Goal: Transaction & Acquisition: Purchase product/service

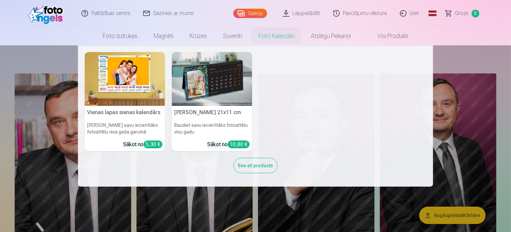
click at [444, 111] on nav "Vienas lapas sienas kalendārs Parādiet savu iecienītāko fotoattēlu visa gada ga…" at bounding box center [255, 115] width 511 height 141
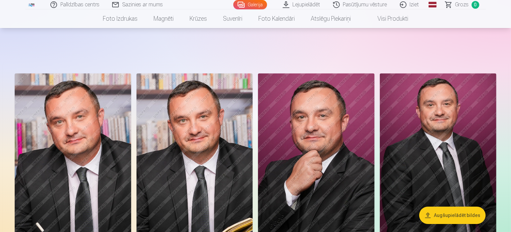
scroll to position [21, 0]
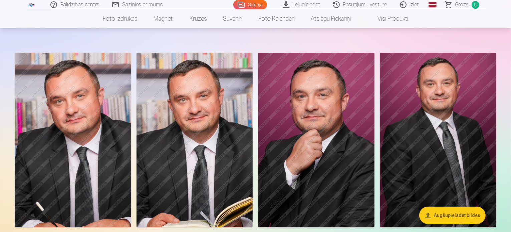
click at [462, 217] on button "Augšupielādēt bildes" at bounding box center [452, 214] width 66 height 17
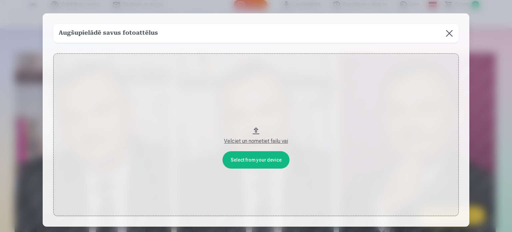
click at [263, 140] on div "Velciet un nometiet failu vai" at bounding box center [256, 141] width 392 height 8
click at [447, 33] on button at bounding box center [449, 33] width 19 height 19
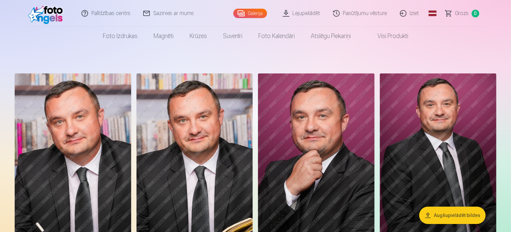
scroll to position [13, 0]
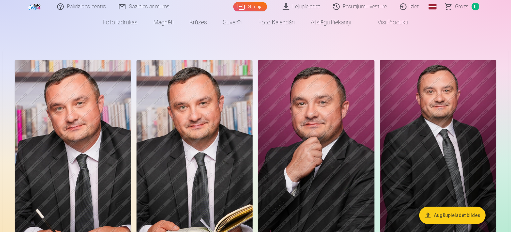
click at [305, 7] on link "Lejupielādēt" at bounding box center [302, 6] width 50 height 13
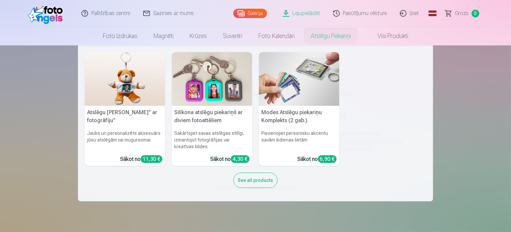
click at [483, 127] on nav "Atslēgu piekariņš Lācītis" ar fotogrāfiju" Jauks un personalizēts aksesuārs jūs…" at bounding box center [255, 123] width 511 height 156
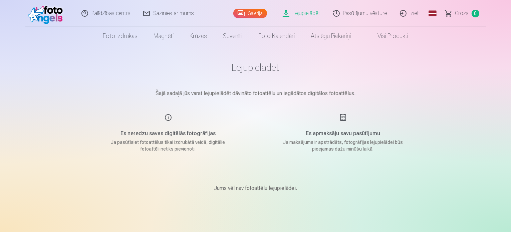
click at [253, 12] on link "Galerija" at bounding box center [250, 13] width 34 height 9
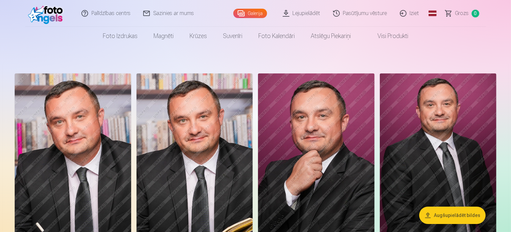
click at [91, 153] on img at bounding box center [73, 160] width 116 height 174
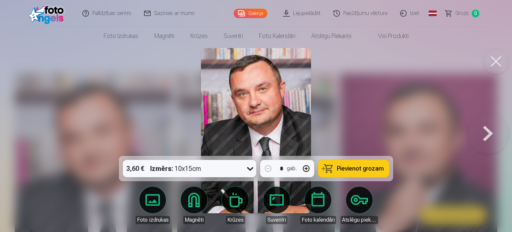
click at [500, 64] on button at bounding box center [496, 61] width 27 height 27
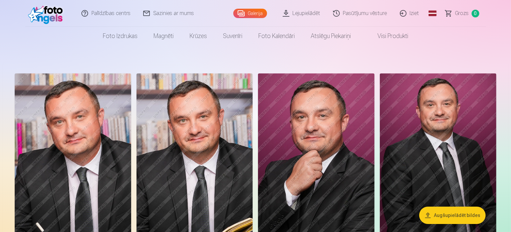
click at [94, 123] on img at bounding box center [73, 160] width 116 height 174
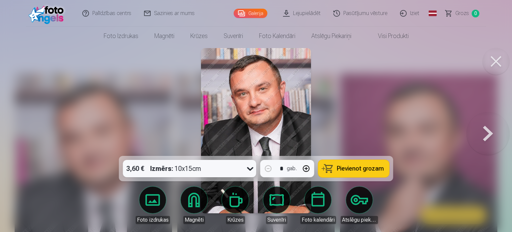
click at [493, 134] on button at bounding box center [488, 130] width 43 height 37
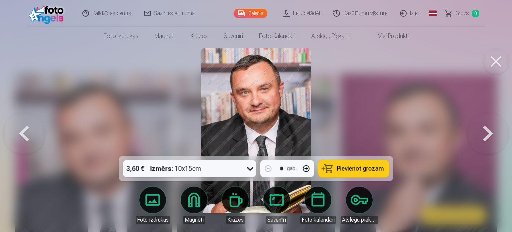
click at [493, 134] on button at bounding box center [488, 130] width 43 height 37
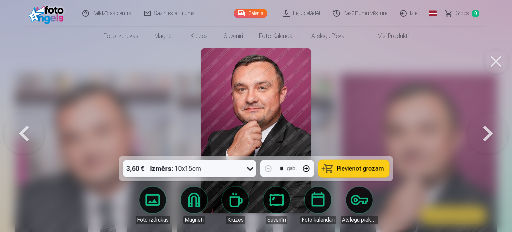
click at [493, 134] on button at bounding box center [488, 130] width 43 height 37
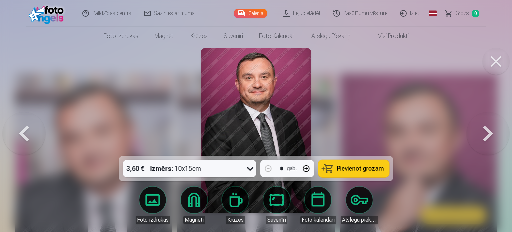
click at [493, 134] on button at bounding box center [488, 130] width 43 height 37
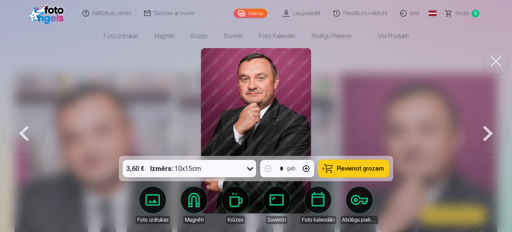
click at [493, 134] on button at bounding box center [488, 130] width 43 height 37
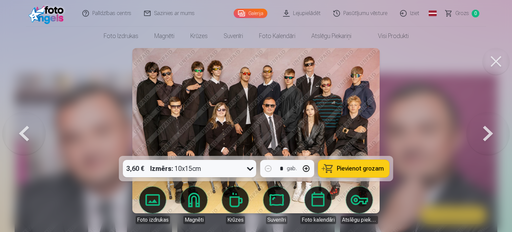
click at [487, 135] on button at bounding box center [488, 130] width 43 height 37
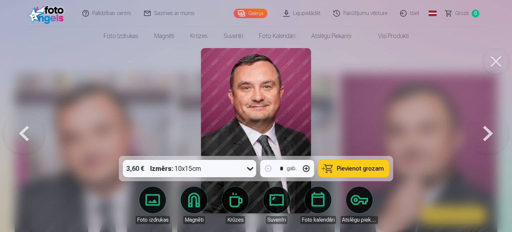
click at [487, 135] on button at bounding box center [488, 130] width 43 height 37
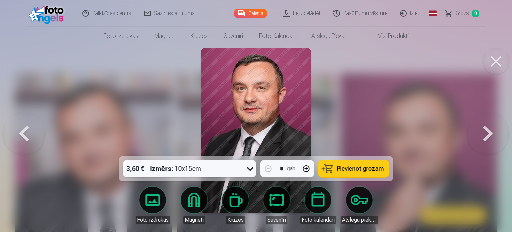
click at [496, 59] on button at bounding box center [496, 61] width 27 height 27
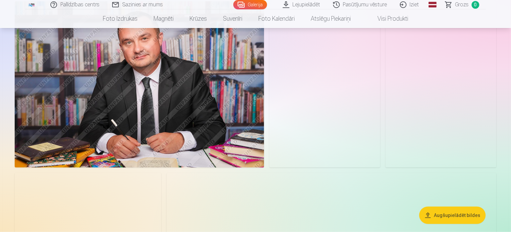
scroll to position [648, 0]
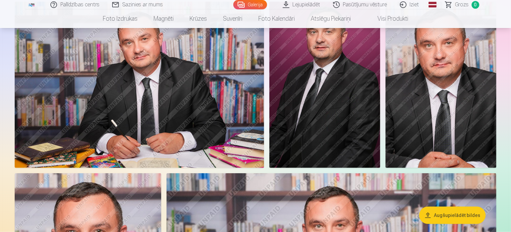
click at [391, 21] on link "Visi produkti" at bounding box center [387, 18] width 57 height 19
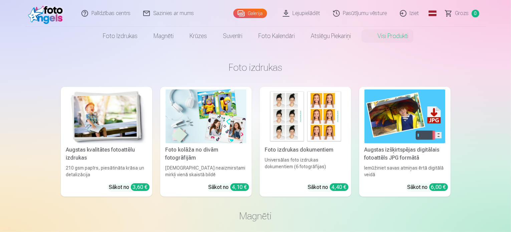
click at [123, 130] on img at bounding box center [106, 116] width 81 height 54
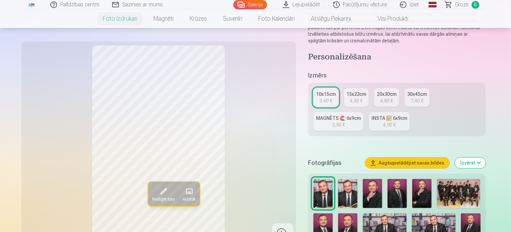
scroll to position [95, 0]
click at [263, 4] on link "Galerija" at bounding box center [250, 4] width 34 height 9
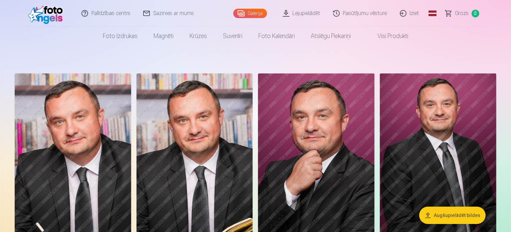
click at [310, 11] on link "Lejupielādēt" at bounding box center [302, 13] width 50 height 27
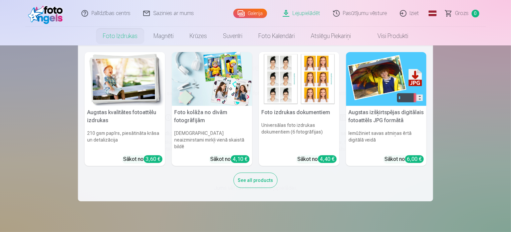
click at [124, 113] on h5 "Augstas kvalitātes fotoattēlu izdrukas" at bounding box center [125, 116] width 80 height 21
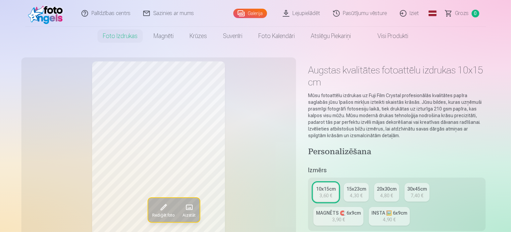
click at [354, 14] on link "Pasūtījumu vēsture" at bounding box center [360, 13] width 67 height 27
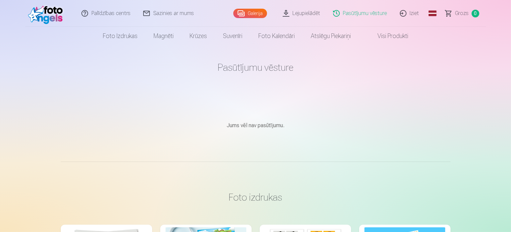
click at [420, 33] on nav "Foto izdrukas Augstas kvalitātes fotoattēlu izdrukas 210 gsm papīrs, piesātināt…" at bounding box center [255, 36] width 511 height 19
click at [161, 13] on link "Sazinies ar mums" at bounding box center [168, 13] width 63 height 27
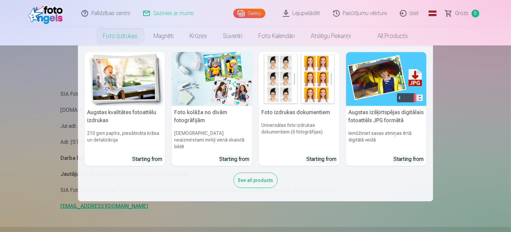
click at [391, 118] on h5 "Augstas izšķirtspējas digitālais fotoattēls JPG formātā" at bounding box center [386, 116] width 80 height 21
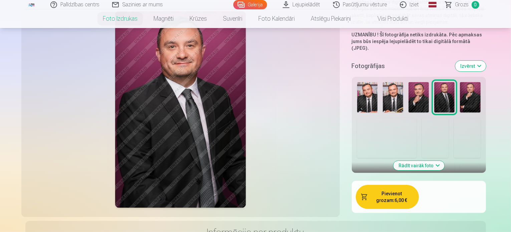
scroll to position [149, 0]
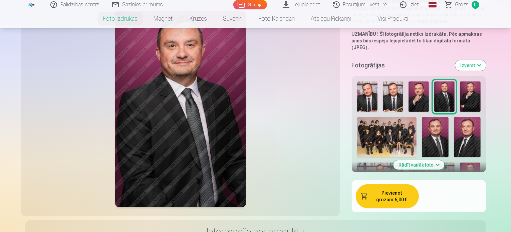
click at [382, 184] on button "Pievienot grozam : 6,00 €" at bounding box center [387, 196] width 63 height 24
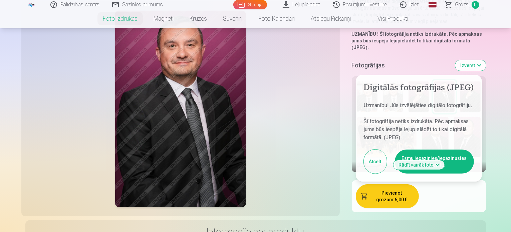
click at [312, 136] on div at bounding box center [180, 108] width 310 height 207
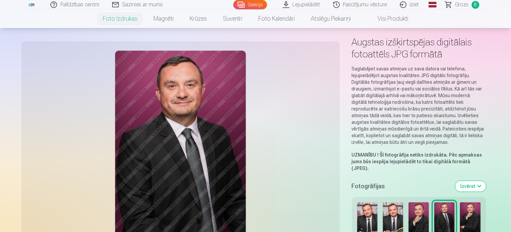
scroll to position [28, 0]
click at [486, 181] on button "Izvērst" at bounding box center [470, 186] width 31 height 11
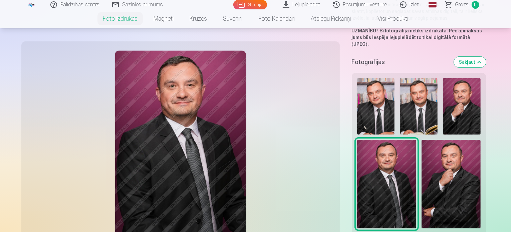
scroll to position [154, 0]
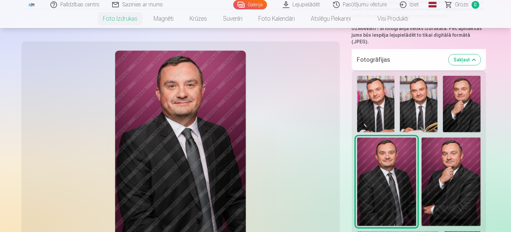
click at [359, 82] on img at bounding box center [376, 104] width 38 height 56
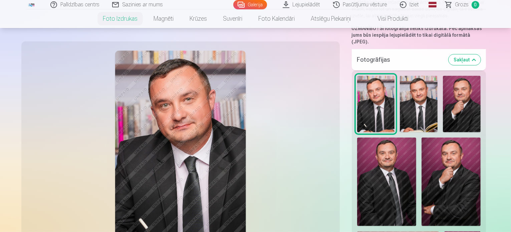
click at [400, 84] on img at bounding box center [419, 104] width 38 height 56
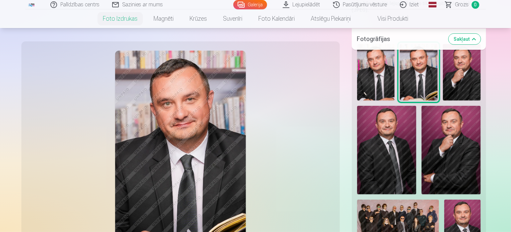
scroll to position [253, 0]
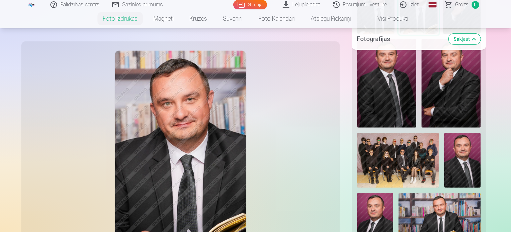
click at [462, 193] on img at bounding box center [439, 220] width 82 height 54
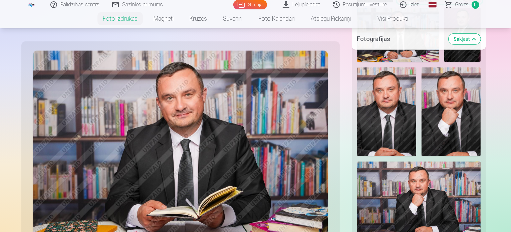
scroll to position [508, 0]
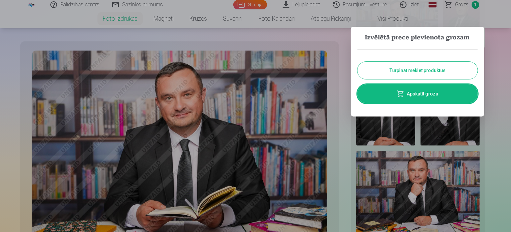
scroll to position [511, 0]
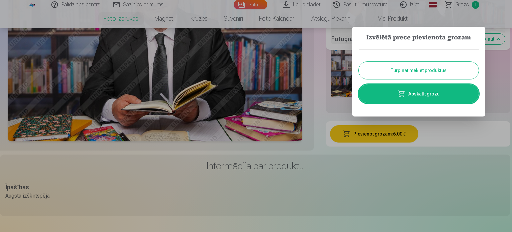
click at [428, 89] on link "Apskatīt grozu" at bounding box center [419, 93] width 120 height 19
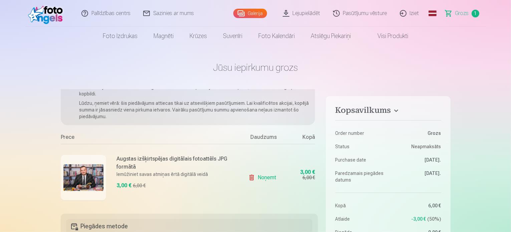
click at [383, 32] on link "Visi produkti" at bounding box center [387, 36] width 57 height 19
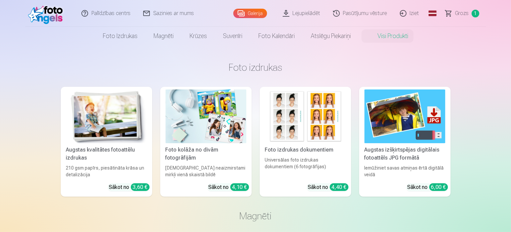
click at [406, 152] on div "Augstas izšķirtspējas digitālais fotoattēls JPG formātā" at bounding box center [405, 154] width 86 height 16
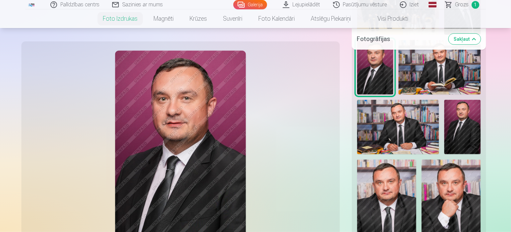
scroll to position [406, 0]
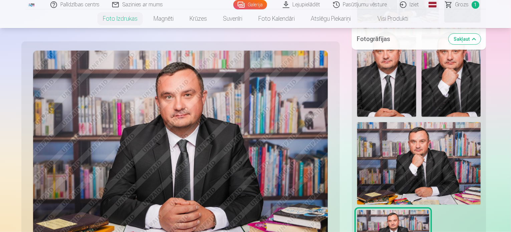
scroll to position [539, 0]
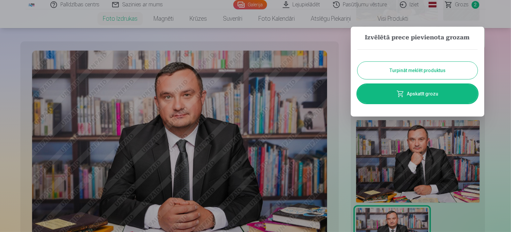
scroll to position [542, 0]
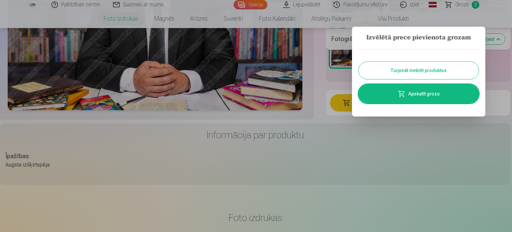
click at [451, 70] on button "Turpināt meklēt produktus" at bounding box center [419, 70] width 120 height 17
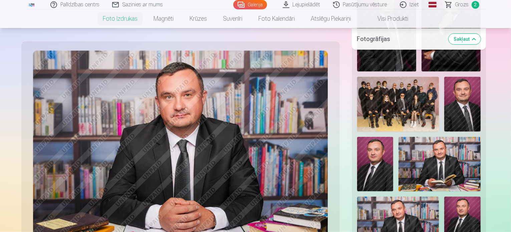
scroll to position [283, 0]
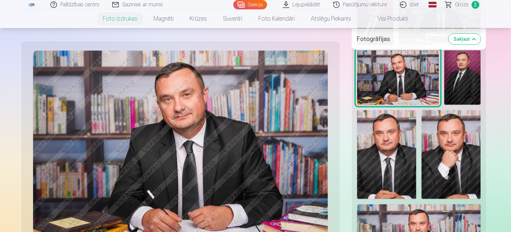
scroll to position [455, 0]
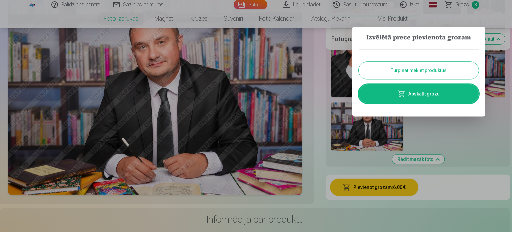
click at [446, 69] on button "Turpināt meklēt produktus" at bounding box center [419, 70] width 120 height 17
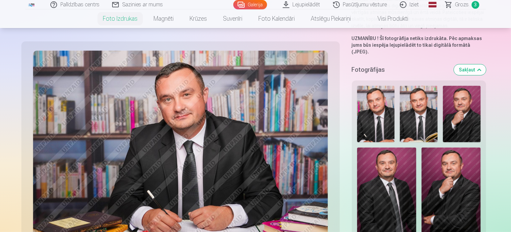
scroll to position [144, 0]
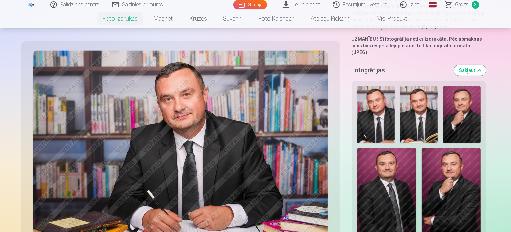
click at [401, 97] on img at bounding box center [419, 114] width 38 height 56
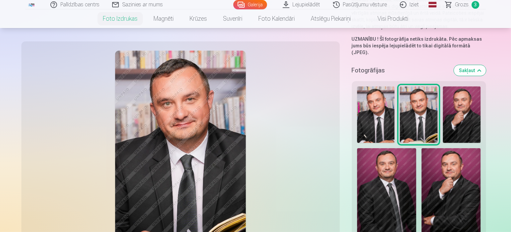
click at [464, 5] on span "Grozs" at bounding box center [462, 5] width 14 height 8
